Goal: Task Accomplishment & Management: Use online tool/utility

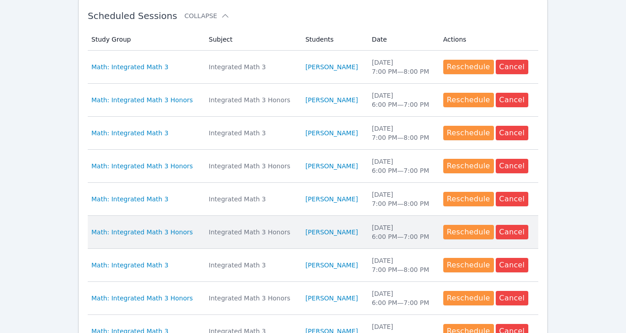
scroll to position [280, 0]
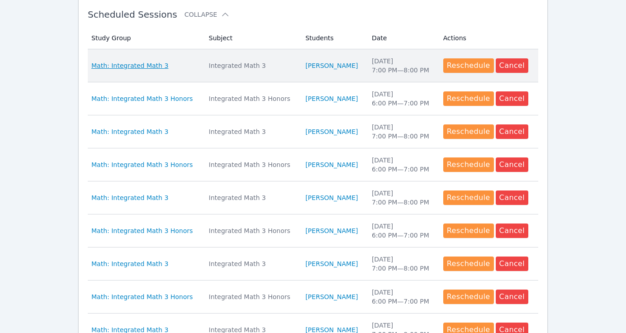
click at [152, 64] on span "Math: Integrated Math 3" at bounding box center [129, 65] width 77 height 9
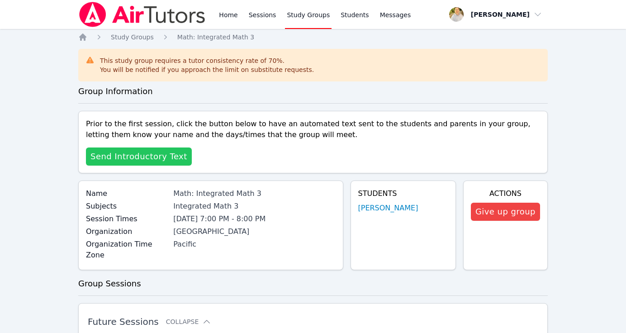
click at [147, 160] on span "Send Introductory Text" at bounding box center [139, 156] width 97 height 13
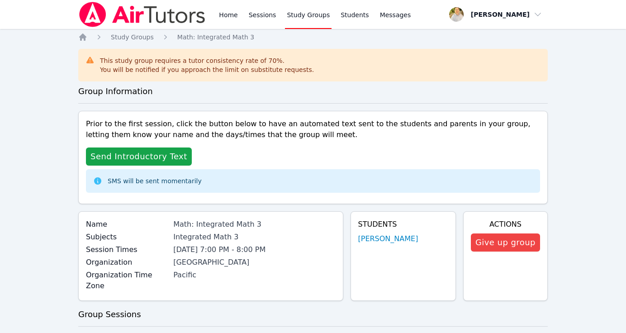
click at [537, 75] on div "This study group requires a tutor consistency rate of 70 %. You will be notifie…" at bounding box center [313, 65] width 470 height 33
click at [264, 17] on link "Sessions" at bounding box center [262, 14] width 31 height 29
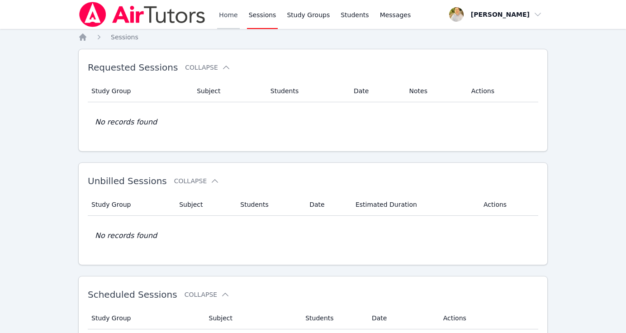
click at [234, 17] on link "Home" at bounding box center [228, 14] width 22 height 29
